Goal: Find specific page/section: Find specific page/section

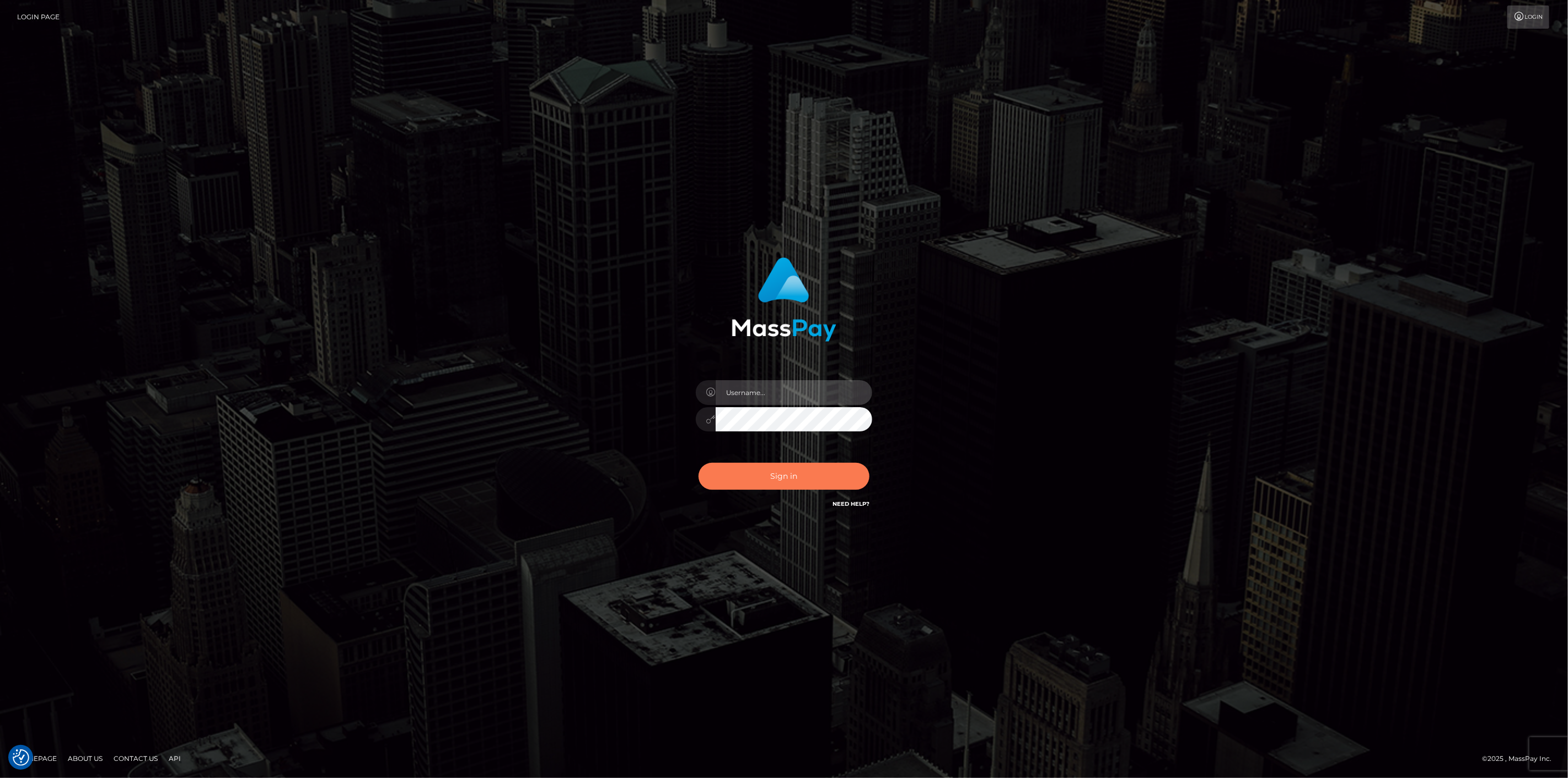
type input "scott.cm"
click at [762, 485] on button "Sign in" at bounding box center [784, 476] width 171 height 27
type input "[DOMAIN_NAME]"
click at [778, 471] on button "Sign in" at bounding box center [784, 476] width 171 height 27
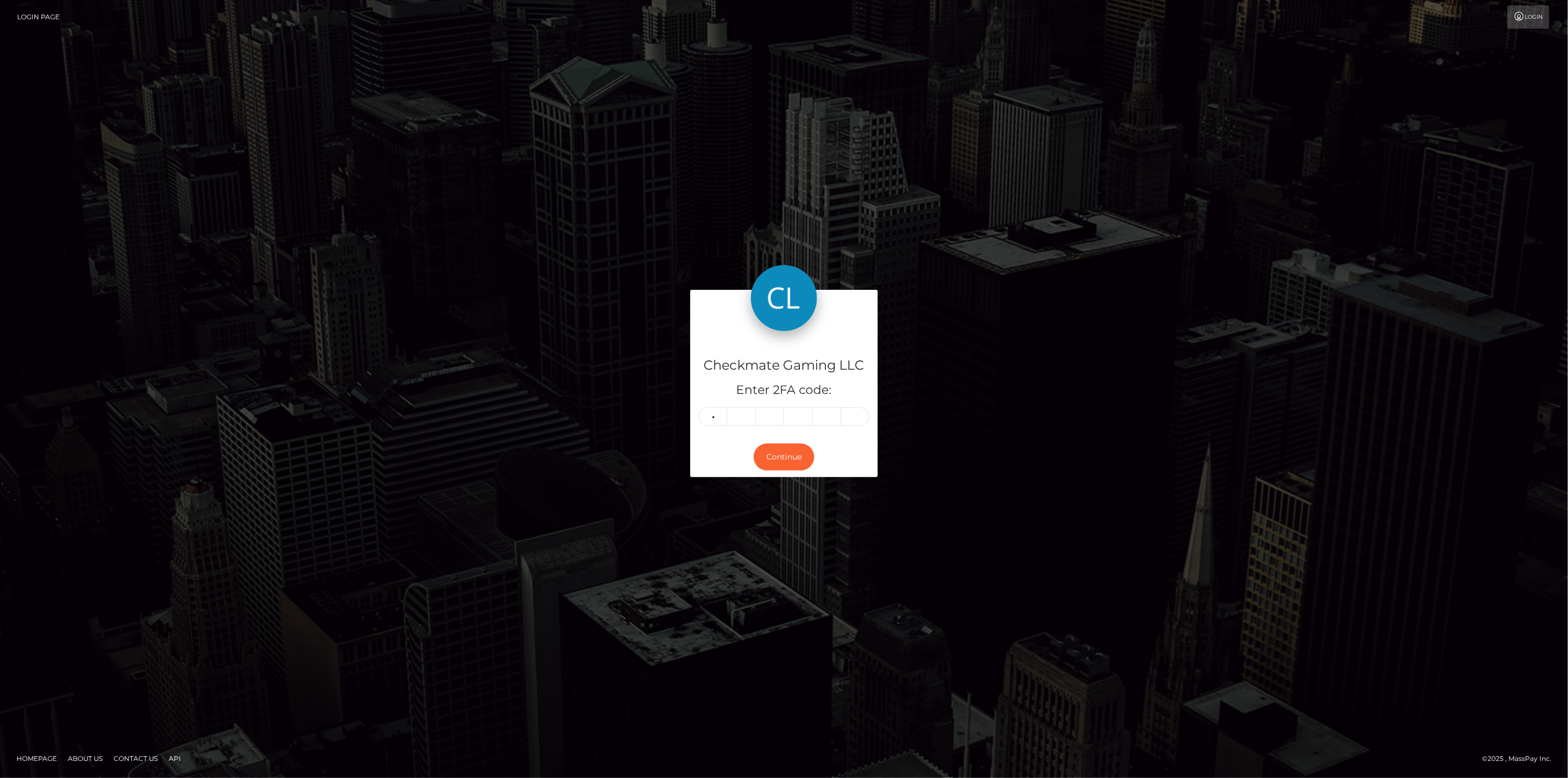
type input "1"
type input "5"
type input "8"
type input "4"
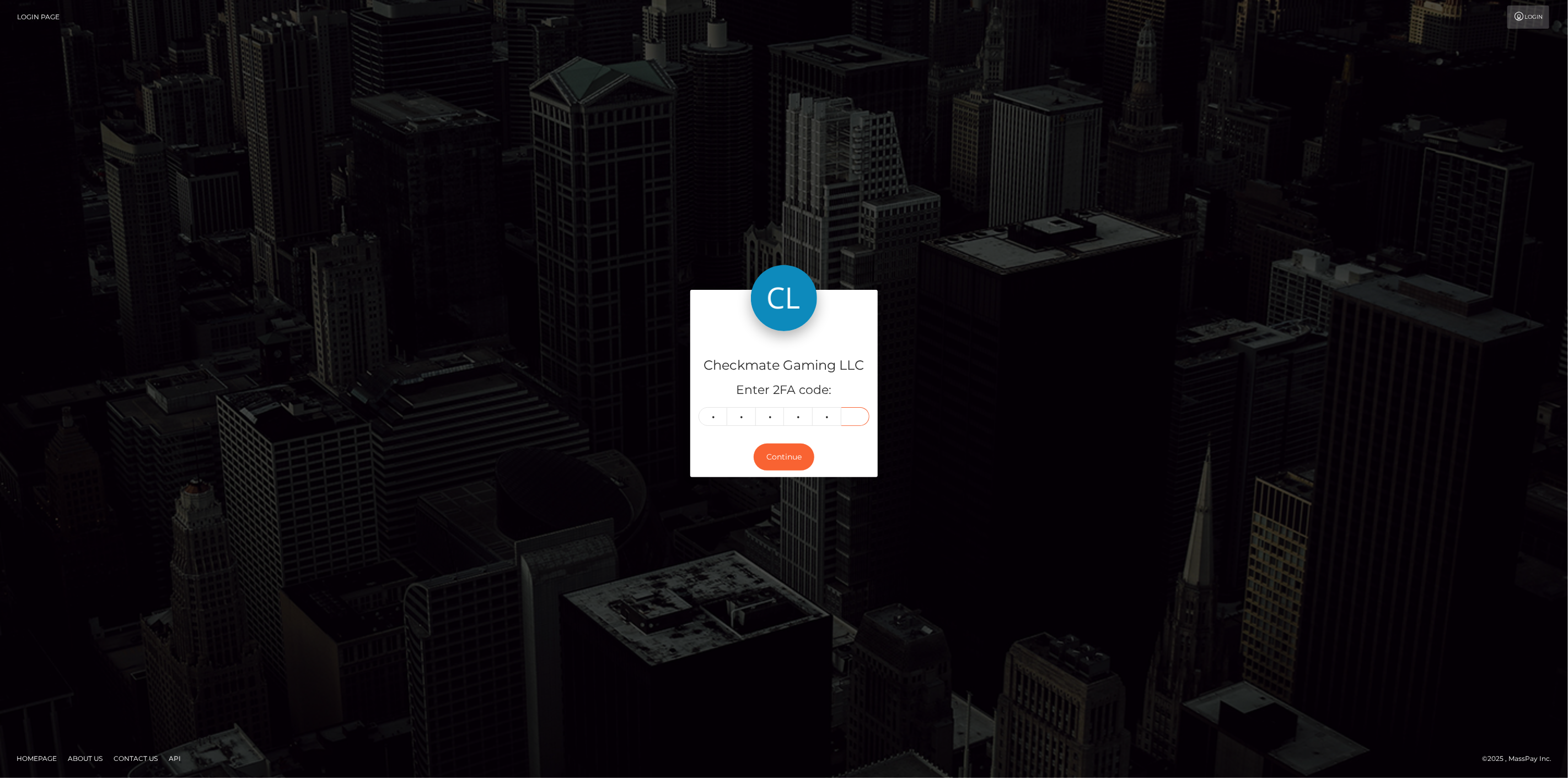
type input "3"
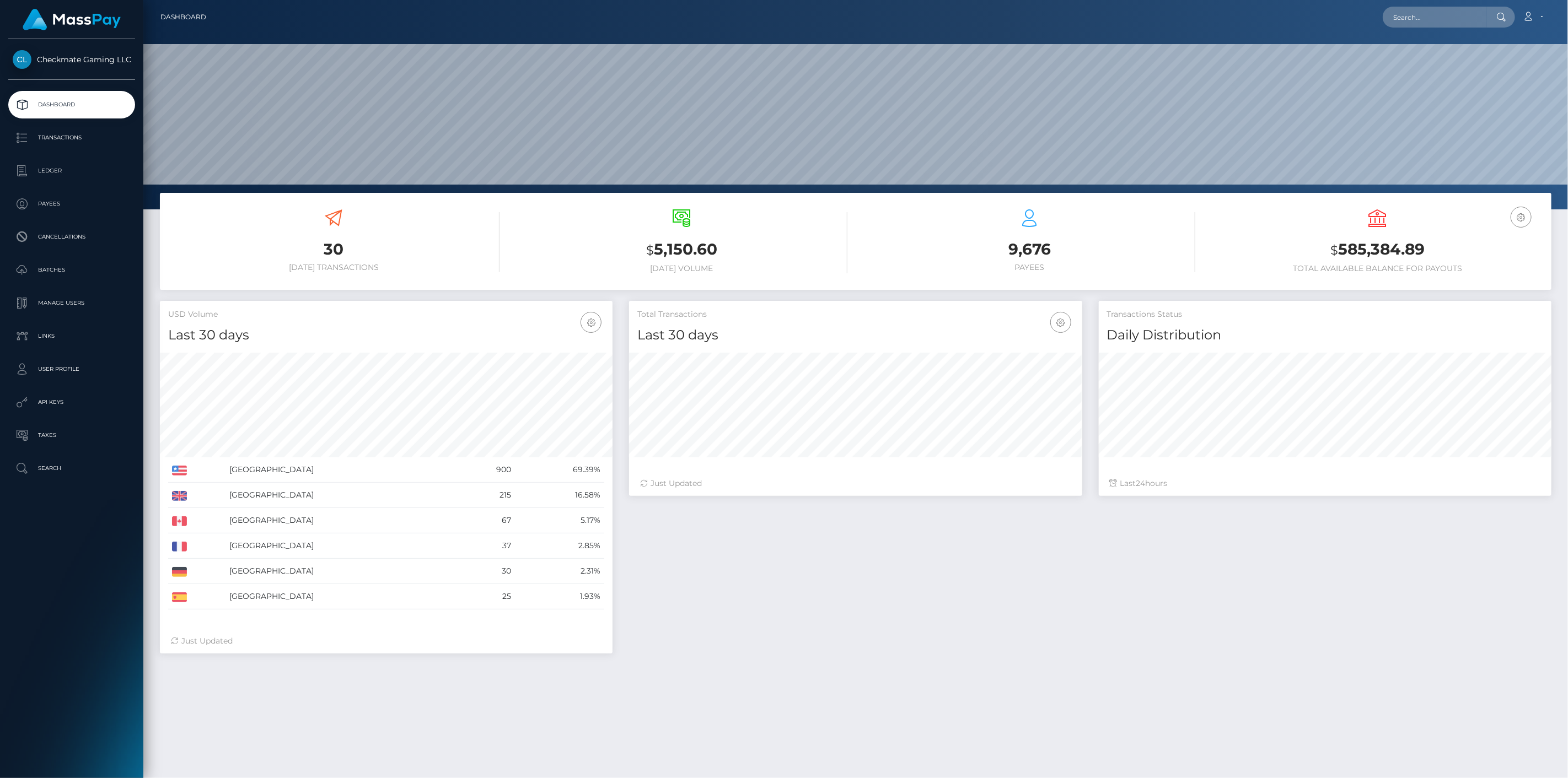
scroll to position [209, 1424]
click at [40, 195] on link "Payees" at bounding box center [71, 204] width 127 height 27
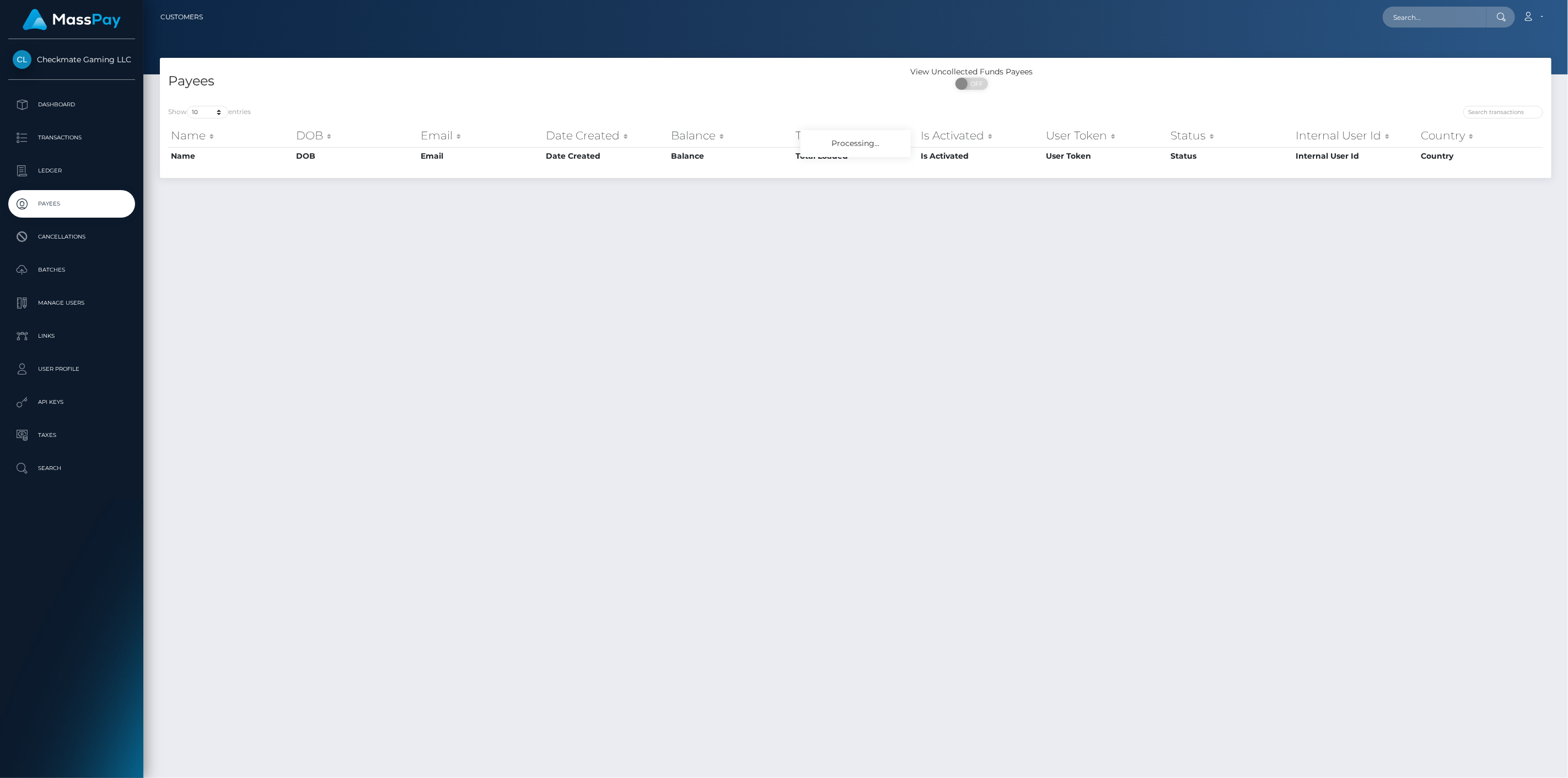
drag, startPoint x: 1489, startPoint y: 120, endPoint x: 1498, endPoint y: 118, distance: 9.2
click at [1494, 120] on div "Show 10 25 50 100 250 entries Name DOB Email Date Created Balance Total Loaded …" at bounding box center [855, 139] width 1375 height 67
drag, startPoint x: 1498, startPoint y: 118, endPoint x: 1503, endPoint y: 113, distance: 7.1
click at [1499, 118] on div at bounding box center [1203, 113] width 679 height 16
click at [1507, 108] on input "search" at bounding box center [1503, 112] width 80 height 13
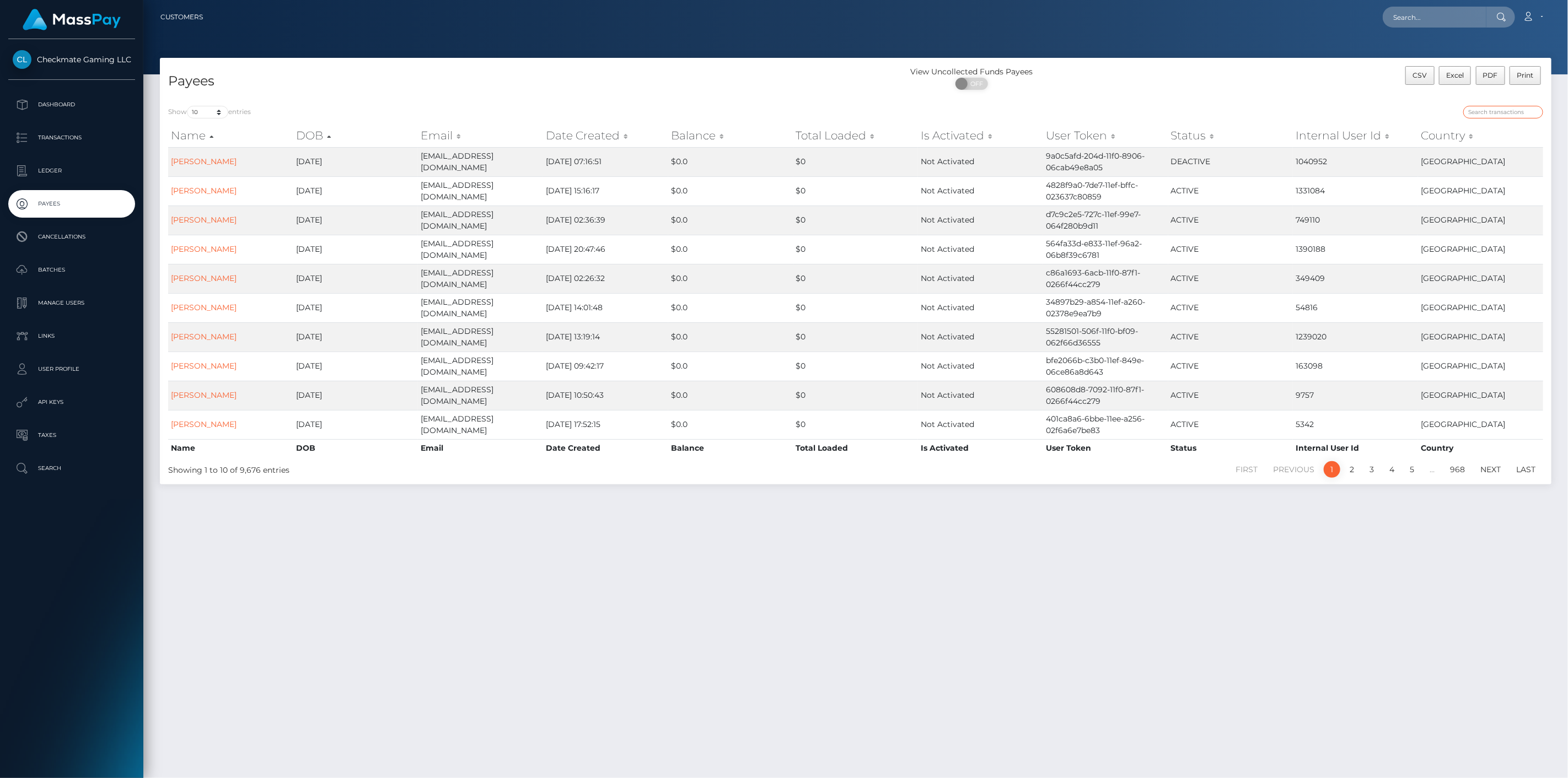
paste input "6652"
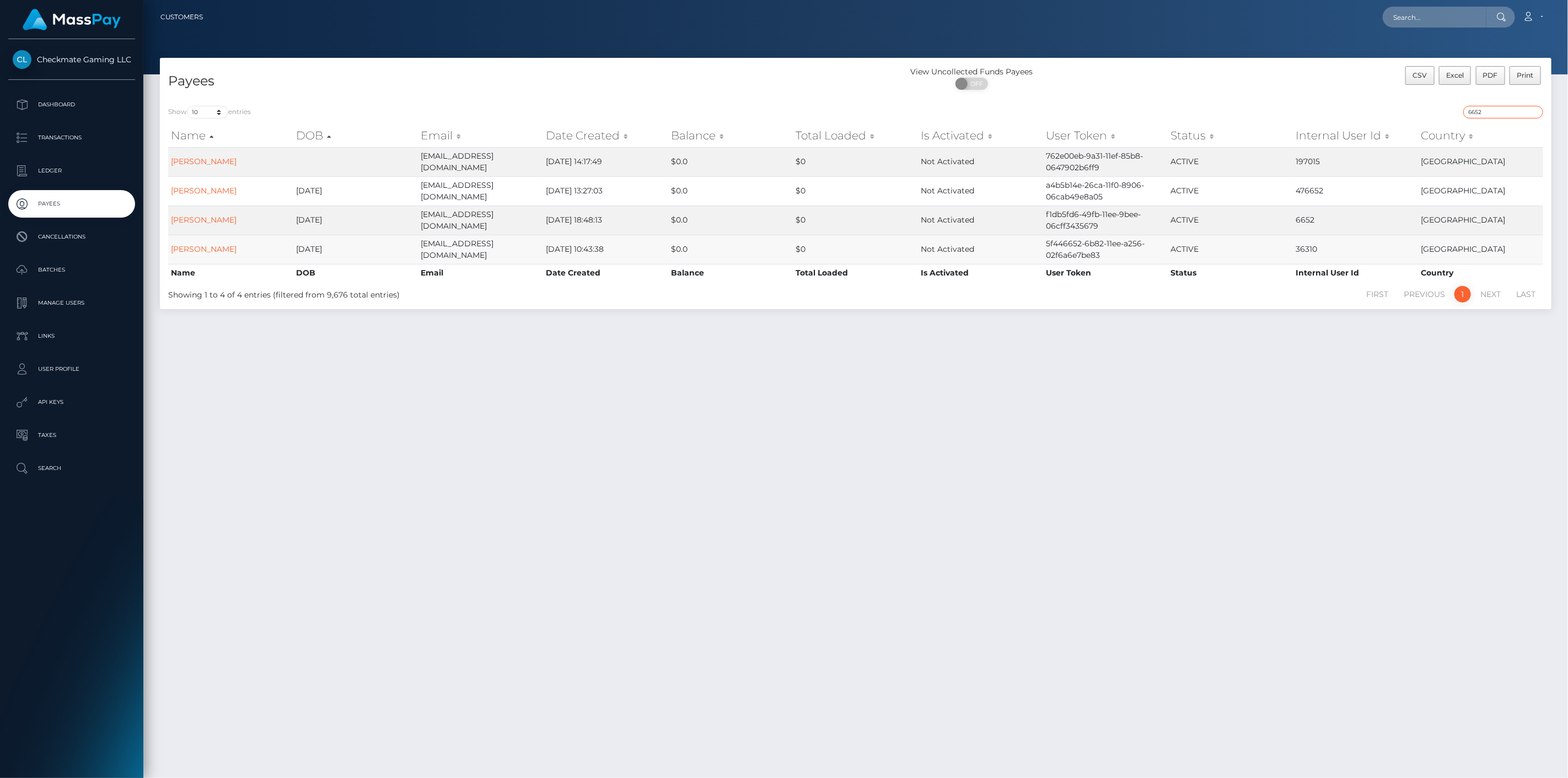
type input "6652"
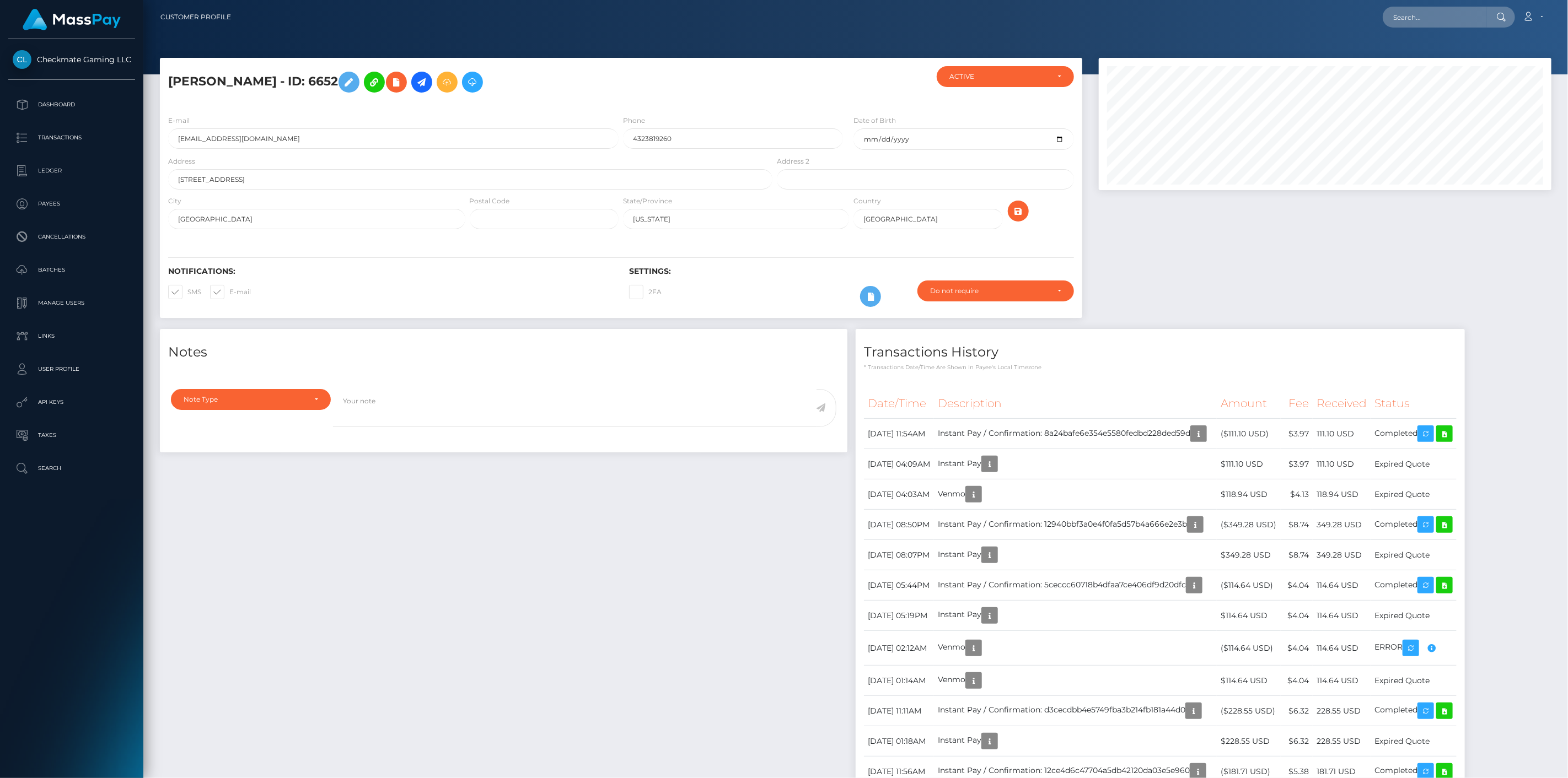
scroll to position [133, 453]
click at [1217, 436] on td "Instant Pay / Confirmation: 8a24bafe6e354e5580fedbd228ded59d" at bounding box center [1075, 434] width 283 height 30
click at [1205, 435] on icon "button" at bounding box center [1198, 434] width 13 height 14
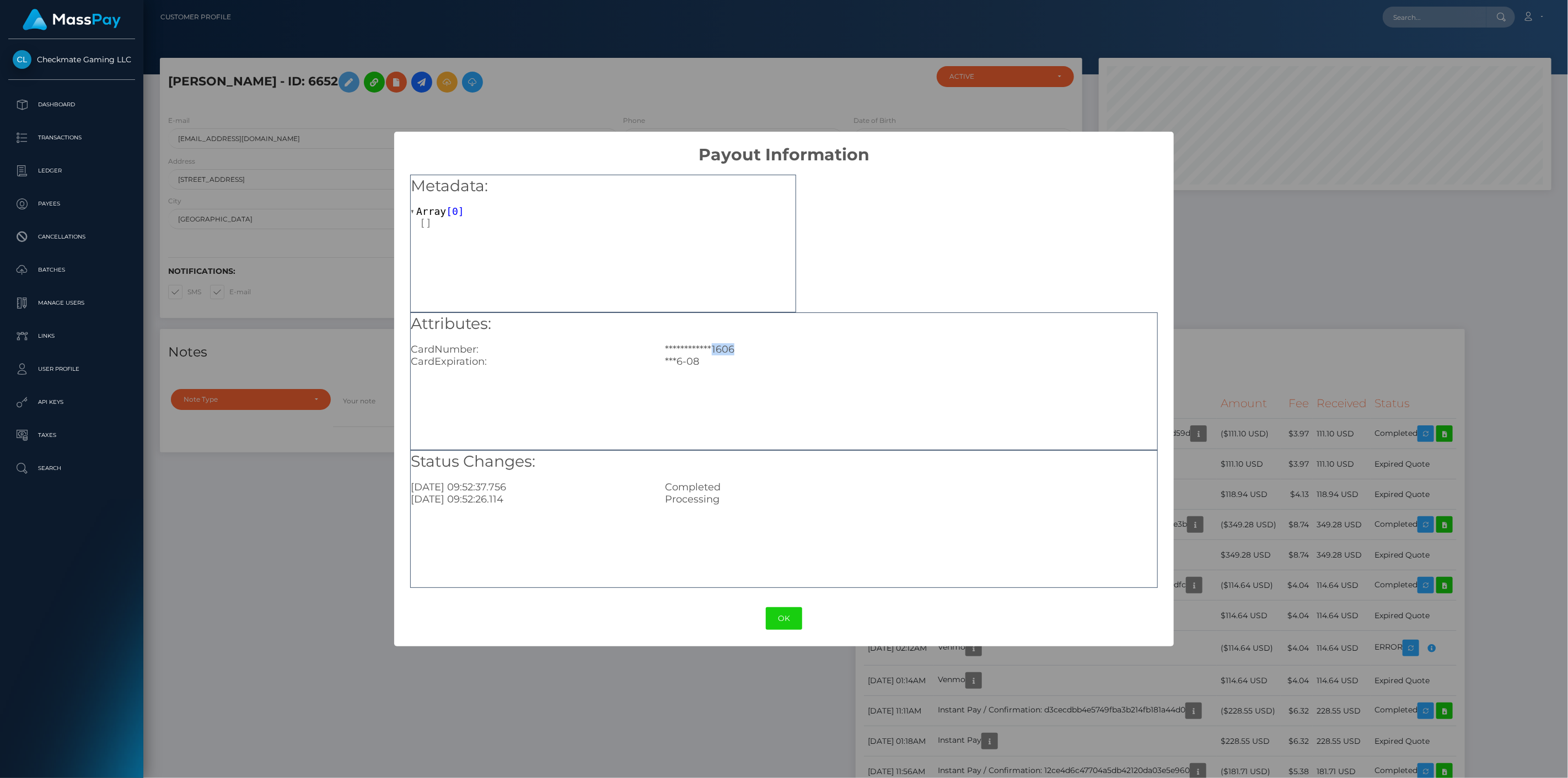
drag, startPoint x: 738, startPoint y: 352, endPoint x: 715, endPoint y: 350, distance: 23.1
click at [715, 350] on div "**********" at bounding box center [910, 349] width 508 height 12
copy div "1606"
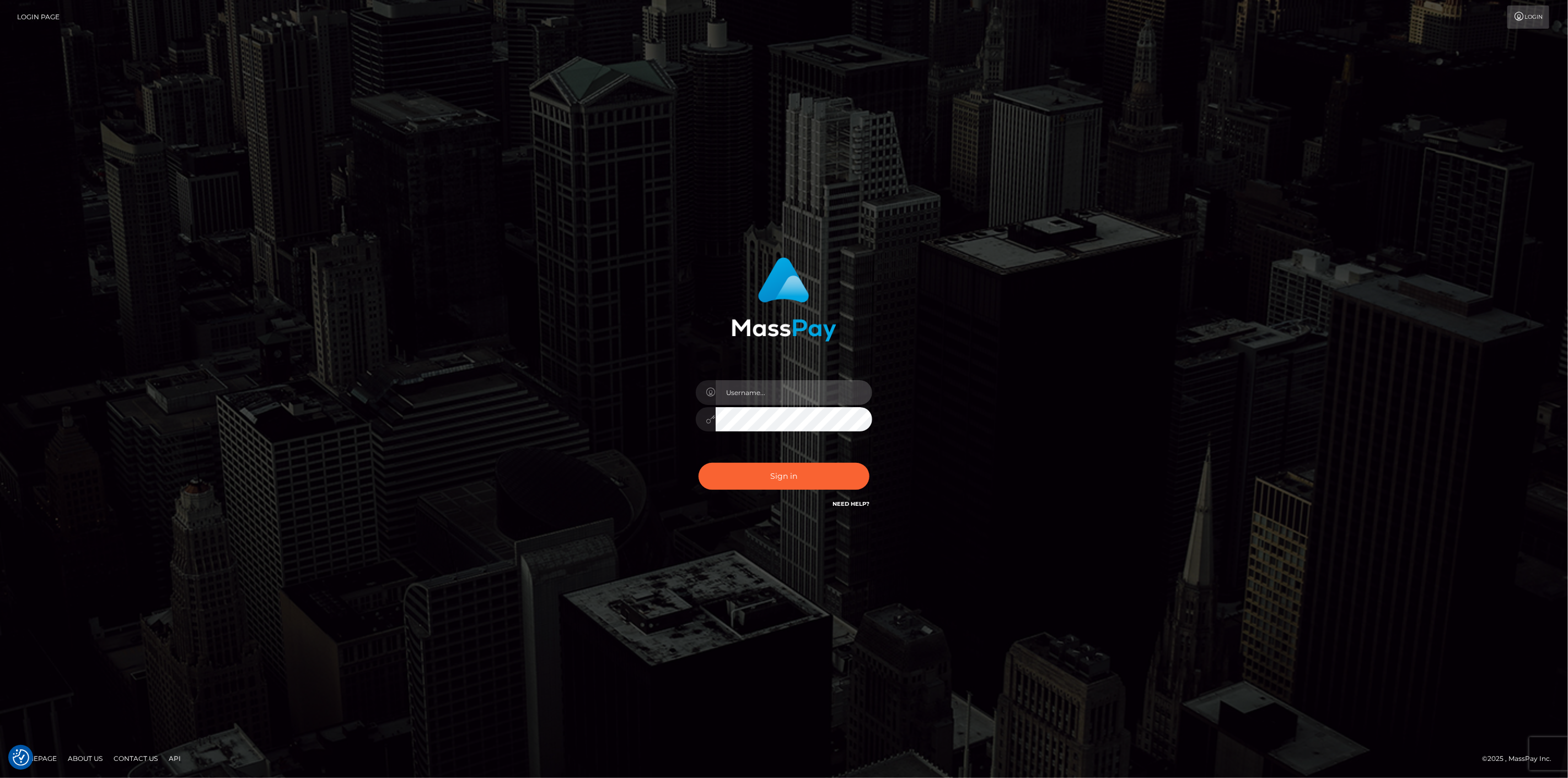
type input "scott.cm"
click at [790, 474] on button "Sign in" at bounding box center [784, 476] width 171 height 27
type input "scott.cm"
click at [745, 469] on button "Sign in" at bounding box center [784, 476] width 171 height 27
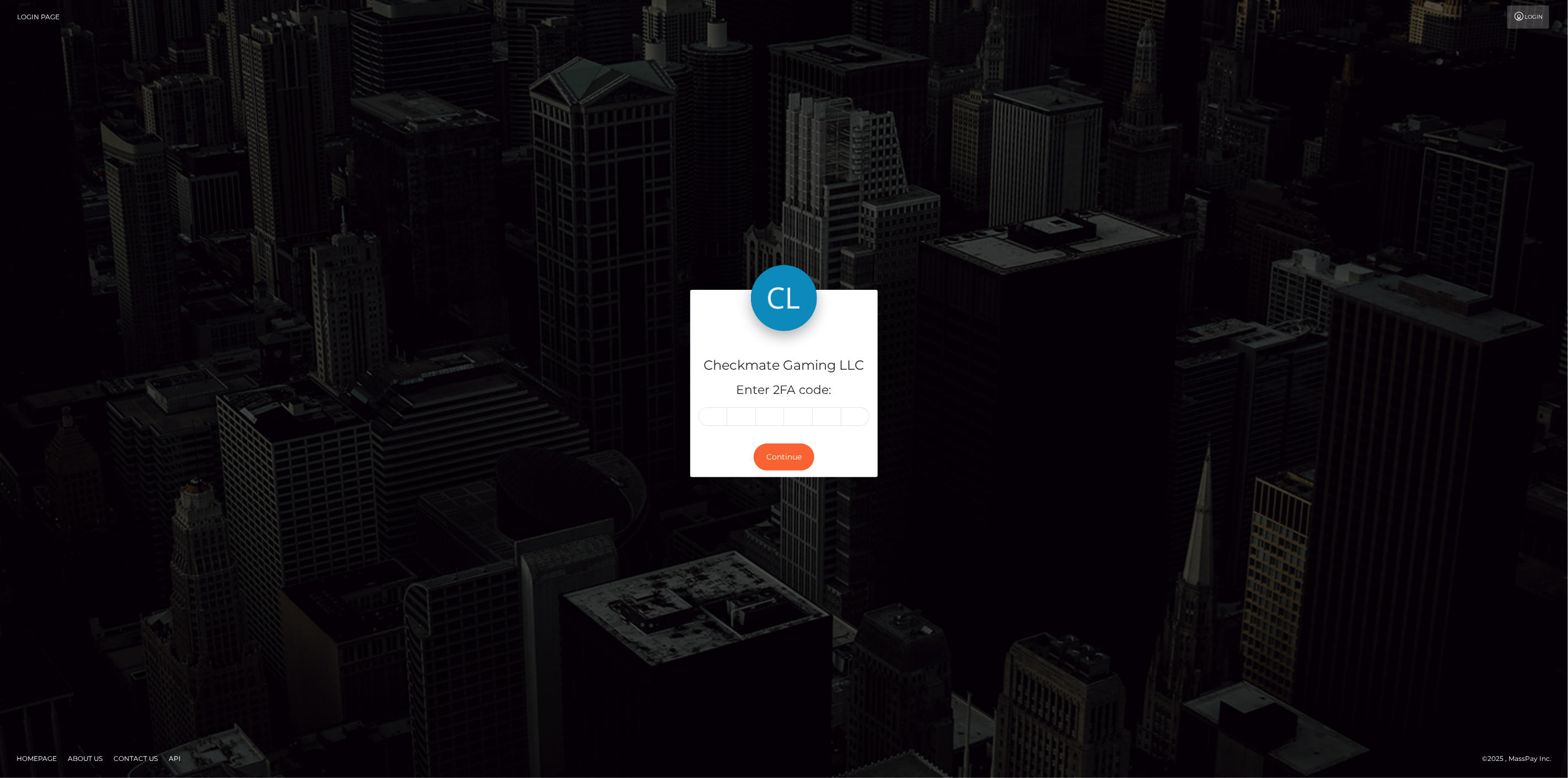
click at [715, 417] on input "text" at bounding box center [713, 416] width 29 height 19
type input "8"
type input "5"
type input "6"
type input "8"
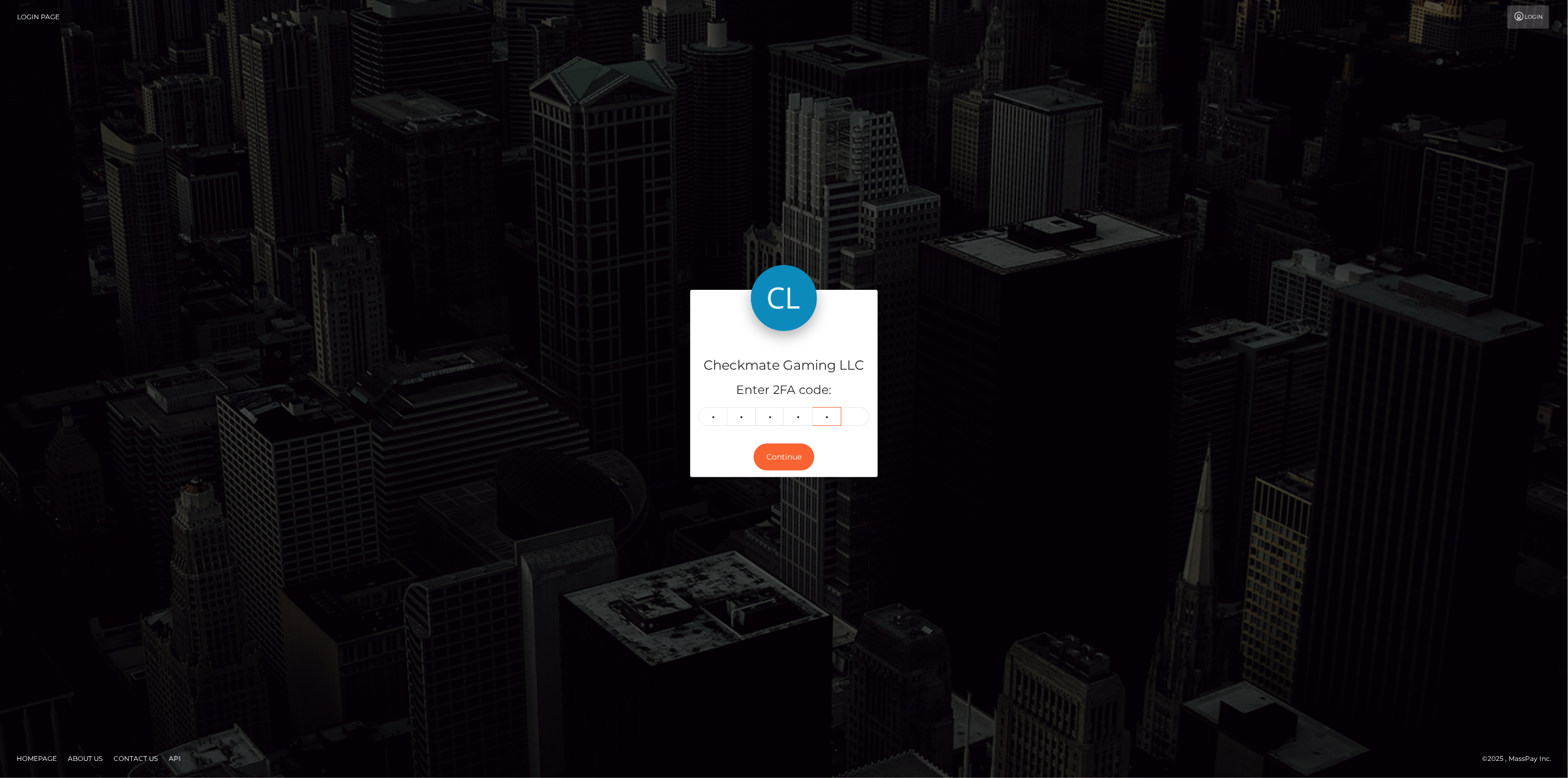
type input "3"
type input "4"
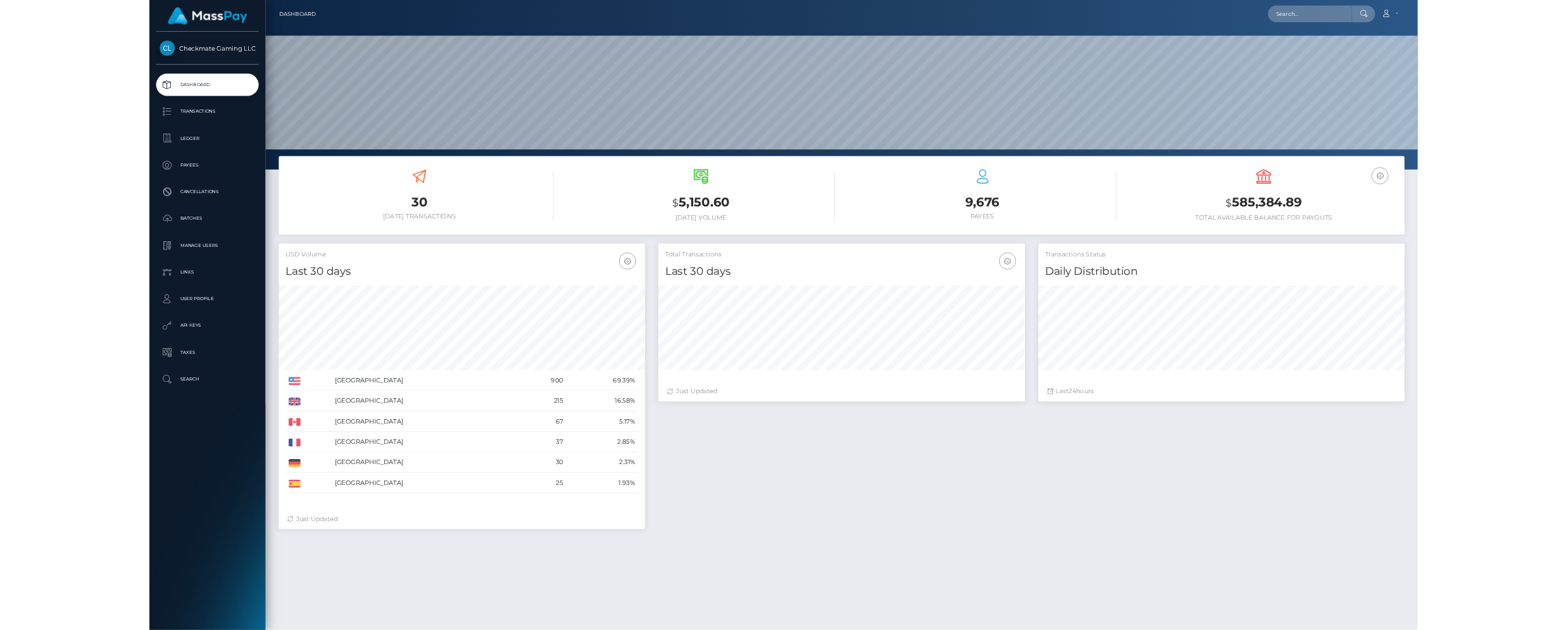
scroll to position [224, 443]
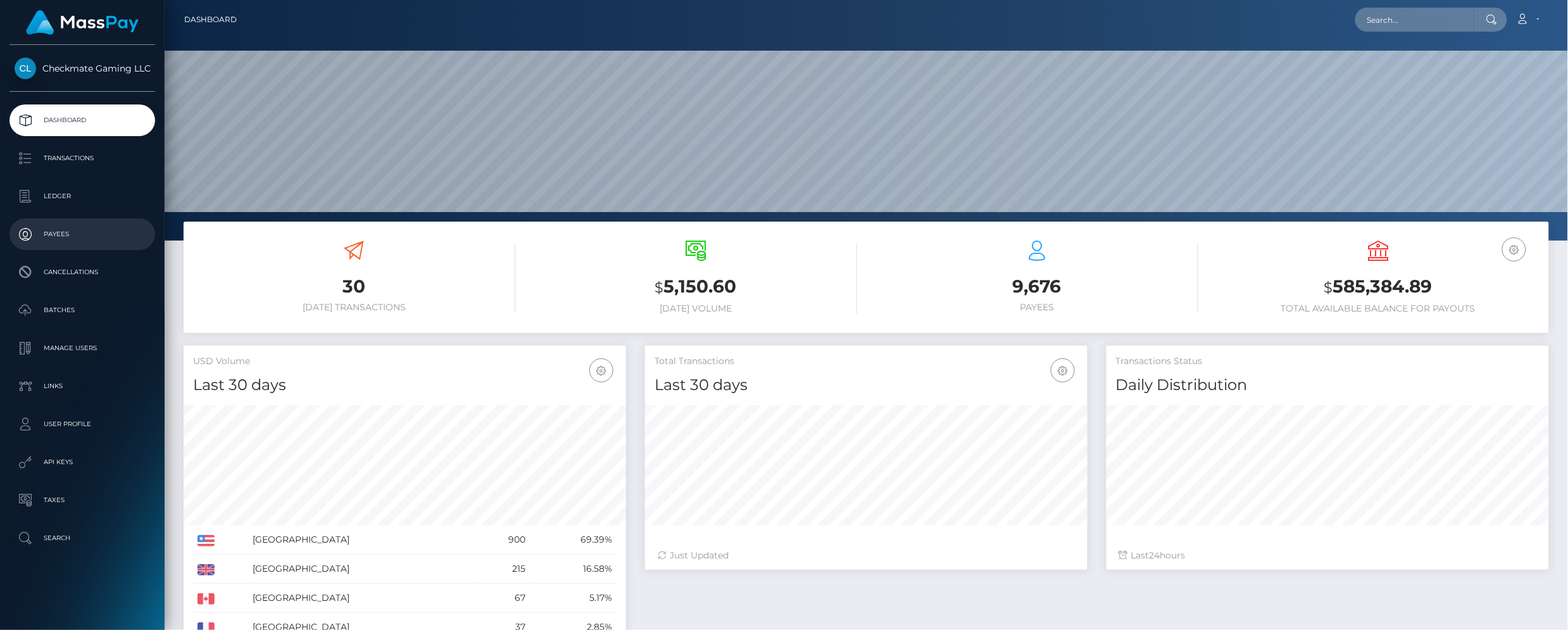
click at [61, 224] on p "Payees" at bounding box center [82, 234] width 135 height 19
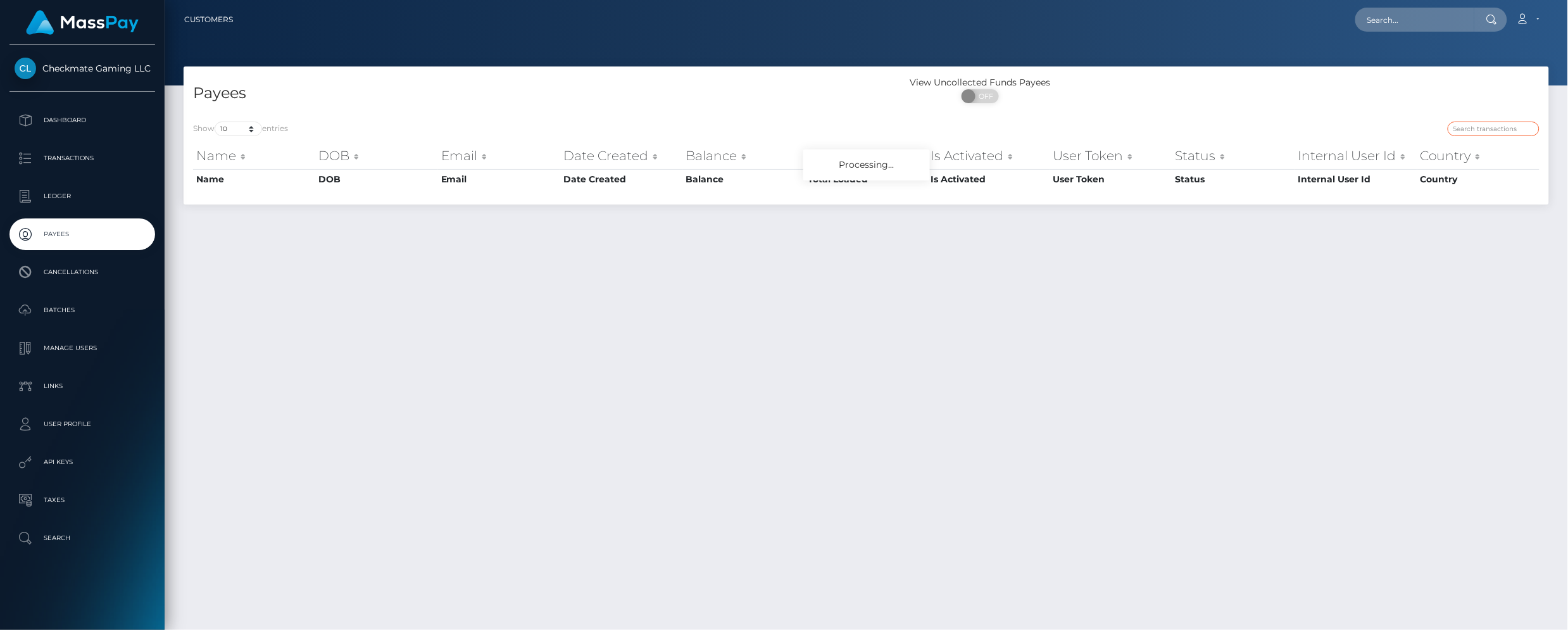
click at [1519, 131] on input "search" at bounding box center [1493, 128] width 92 height 14
paste input "516743"
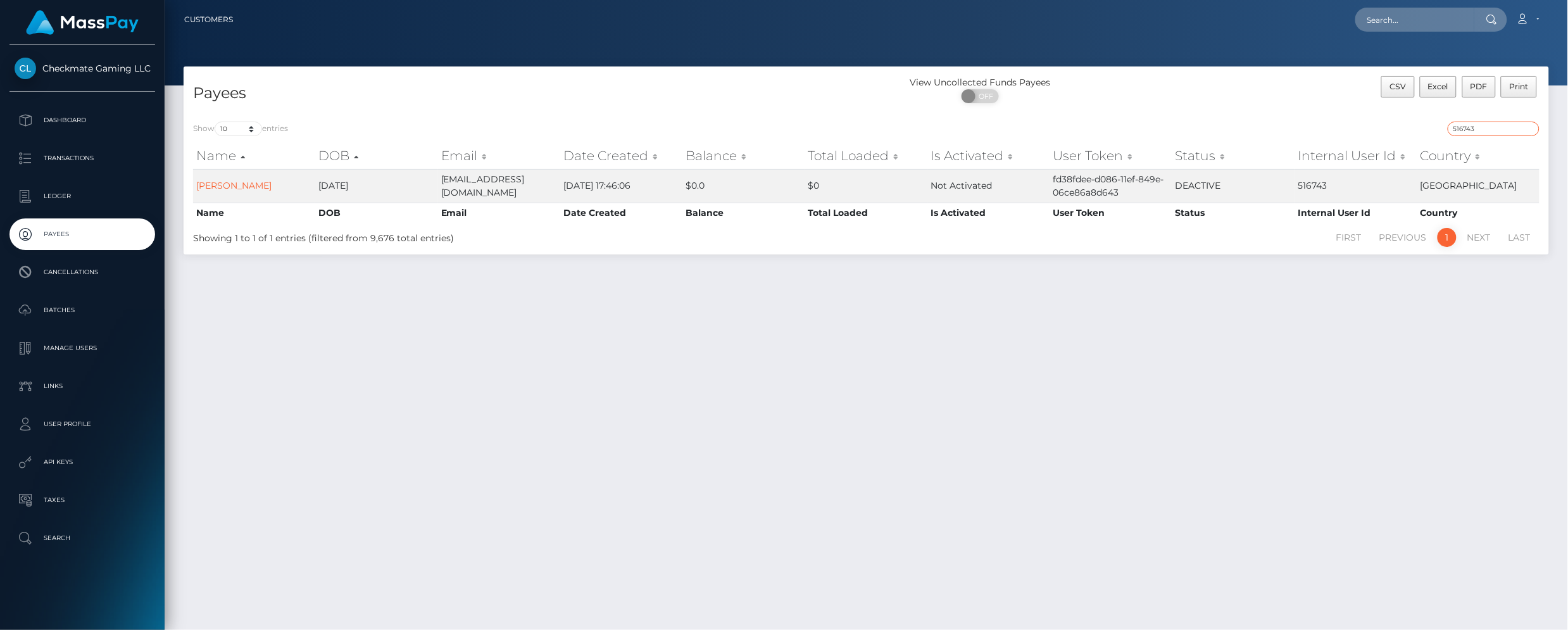
type input "516743"
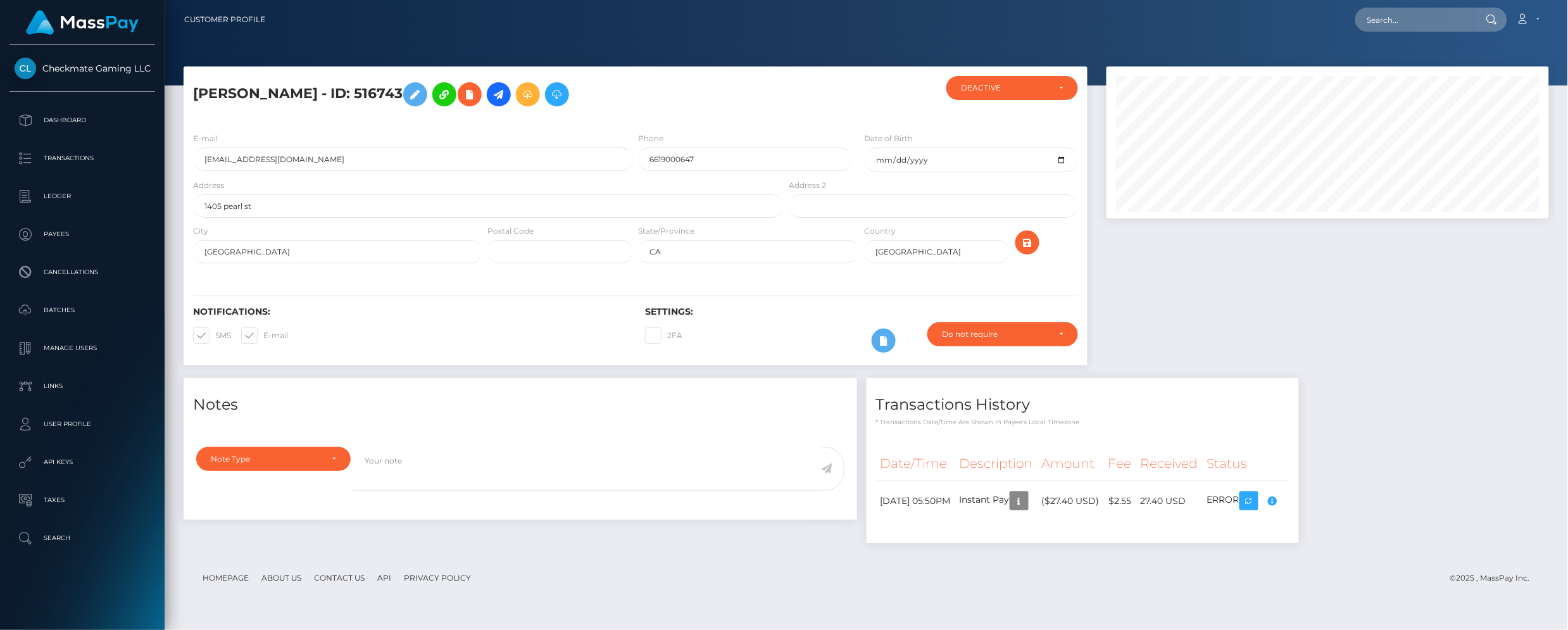
scroll to position [152, 443]
drag, startPoint x: 367, startPoint y: 90, endPoint x: 194, endPoint y: 99, distance: 173.2
click at [194, 99] on h5 "Angel Garcia - ID: 516743" at bounding box center [485, 94] width 583 height 37
copy h5 "Angel Garcia - ID: 516743"
